Goal: Information Seeking & Learning: Learn about a topic

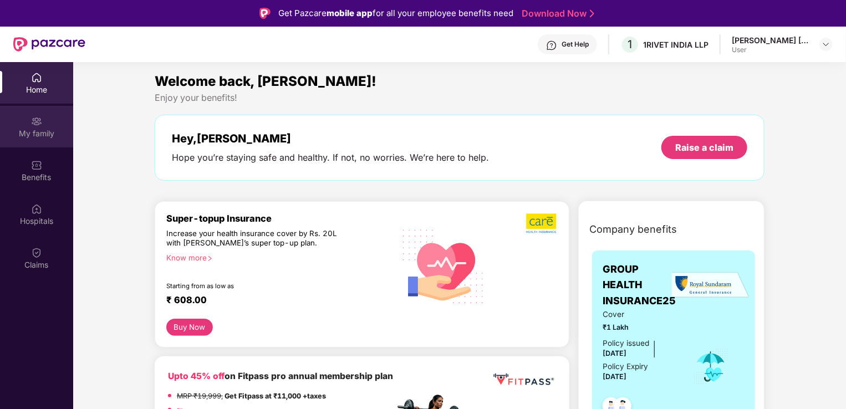
click at [47, 134] on div "My family" at bounding box center [36, 133] width 73 height 11
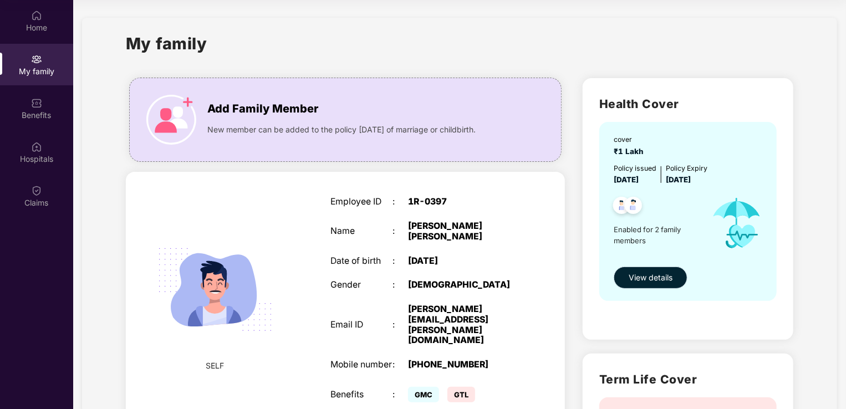
click at [638, 281] on span "View details" at bounding box center [651, 278] width 44 height 12
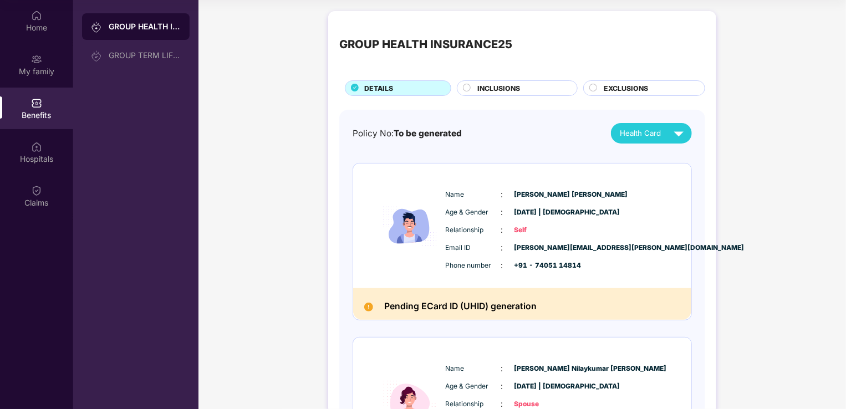
click at [504, 90] on span "INCLUSIONS" at bounding box center [499, 88] width 43 height 11
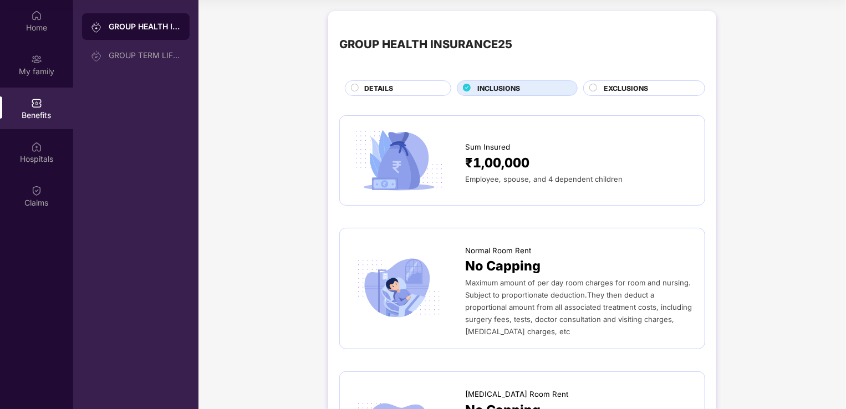
click at [612, 87] on span "EXCLUSIONS" at bounding box center [626, 88] width 44 height 11
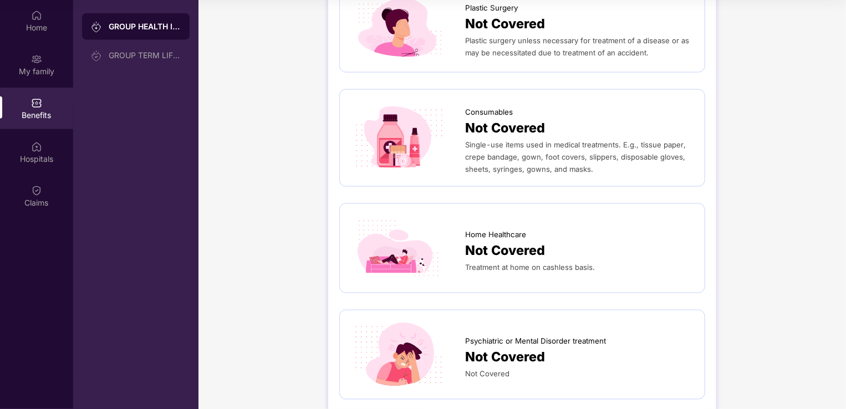
scroll to position [699, 0]
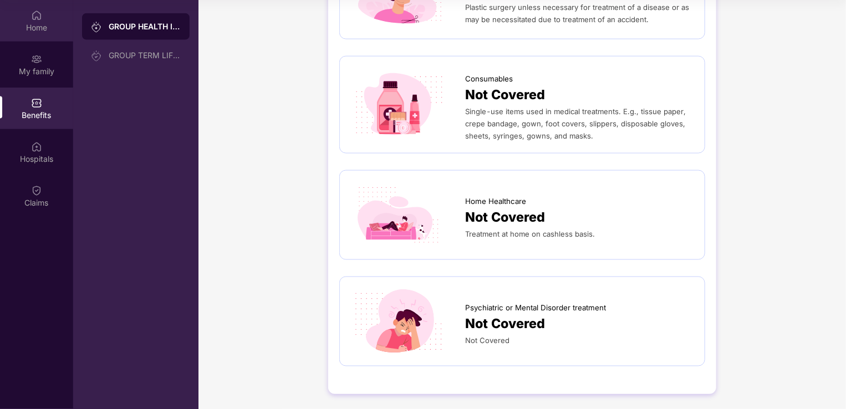
click at [20, 34] on div "Home" at bounding box center [36, 21] width 73 height 42
